Goal: Navigation & Orientation: Find specific page/section

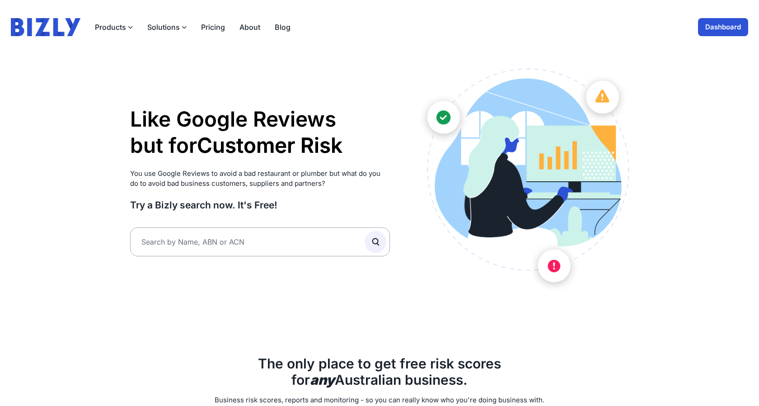
click at [705, 25] on link "Dashboard" at bounding box center [723, 27] width 50 height 18
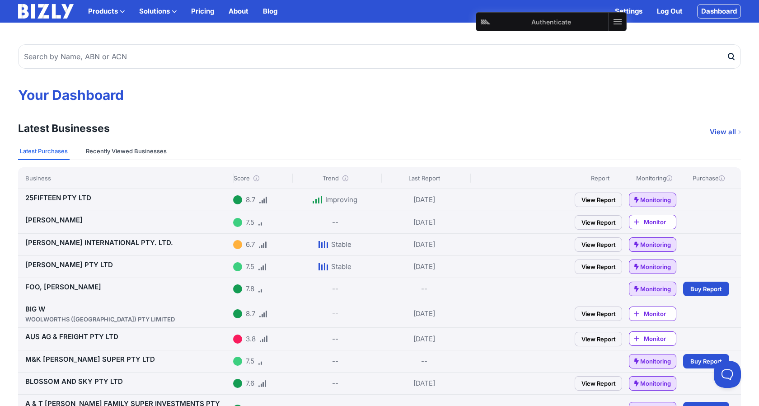
click at [153, 151] on button "Recently Viewed Businesses" at bounding box center [126, 151] width 84 height 17
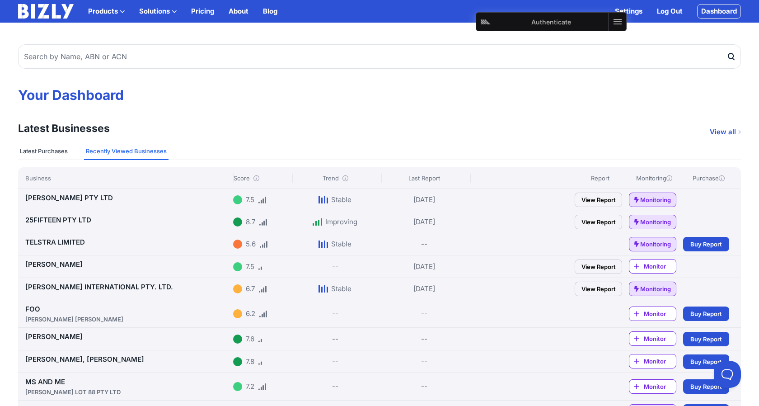
click at [59, 150] on button "Latest Purchases" at bounding box center [44, 151] width 52 height 17
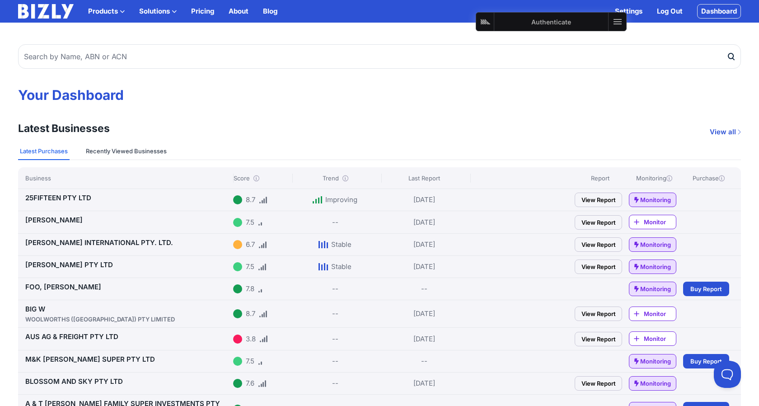
click at [132, 152] on button "Recently Viewed Businesses" at bounding box center [126, 151] width 84 height 17
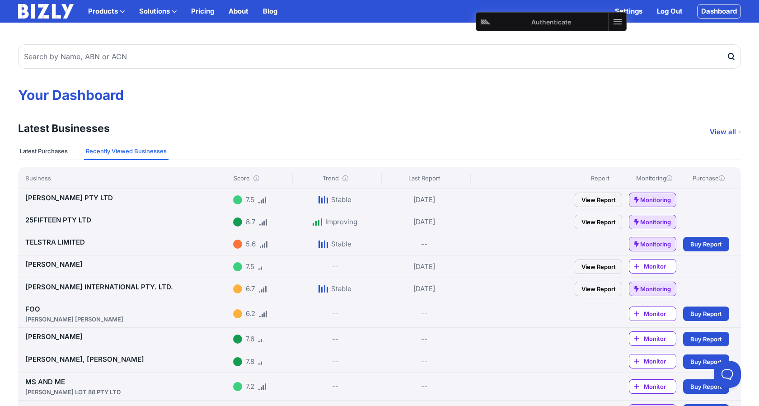
click at [57, 151] on button "Latest Purchases" at bounding box center [44, 151] width 52 height 17
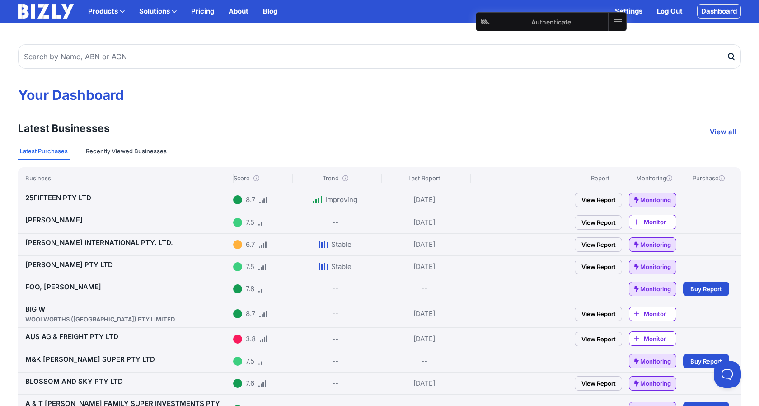
click at [105, 149] on button "Recently Viewed Businesses" at bounding box center [126, 151] width 84 height 17
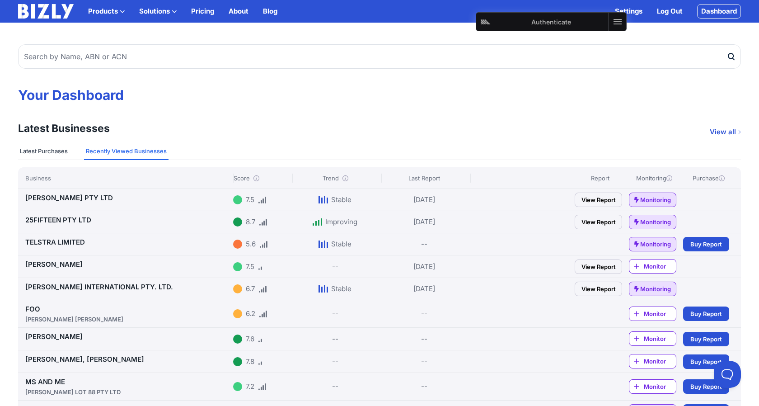
click at [38, 155] on button "Latest Purchases" at bounding box center [44, 151] width 52 height 17
